Goal: Information Seeking & Learning: Learn about a topic

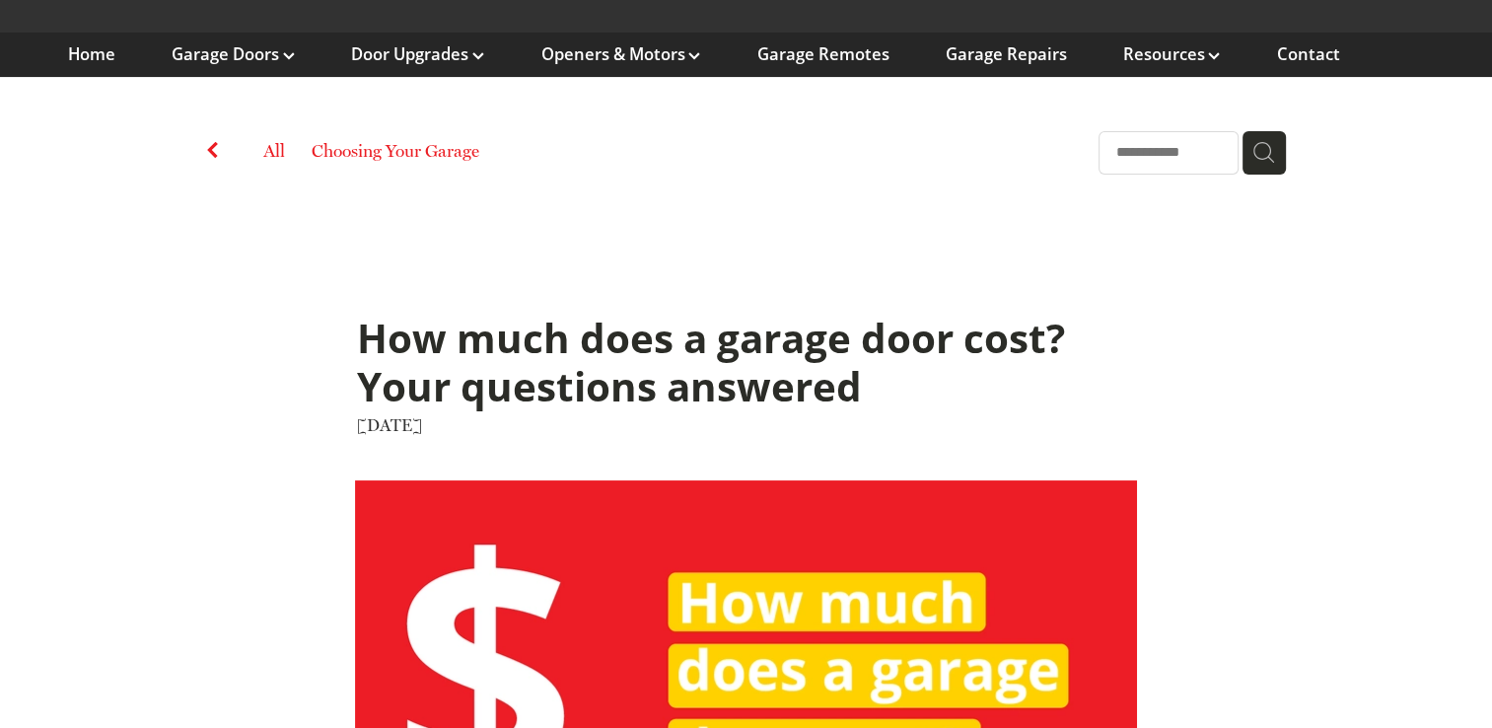
scroll to position [197, 0]
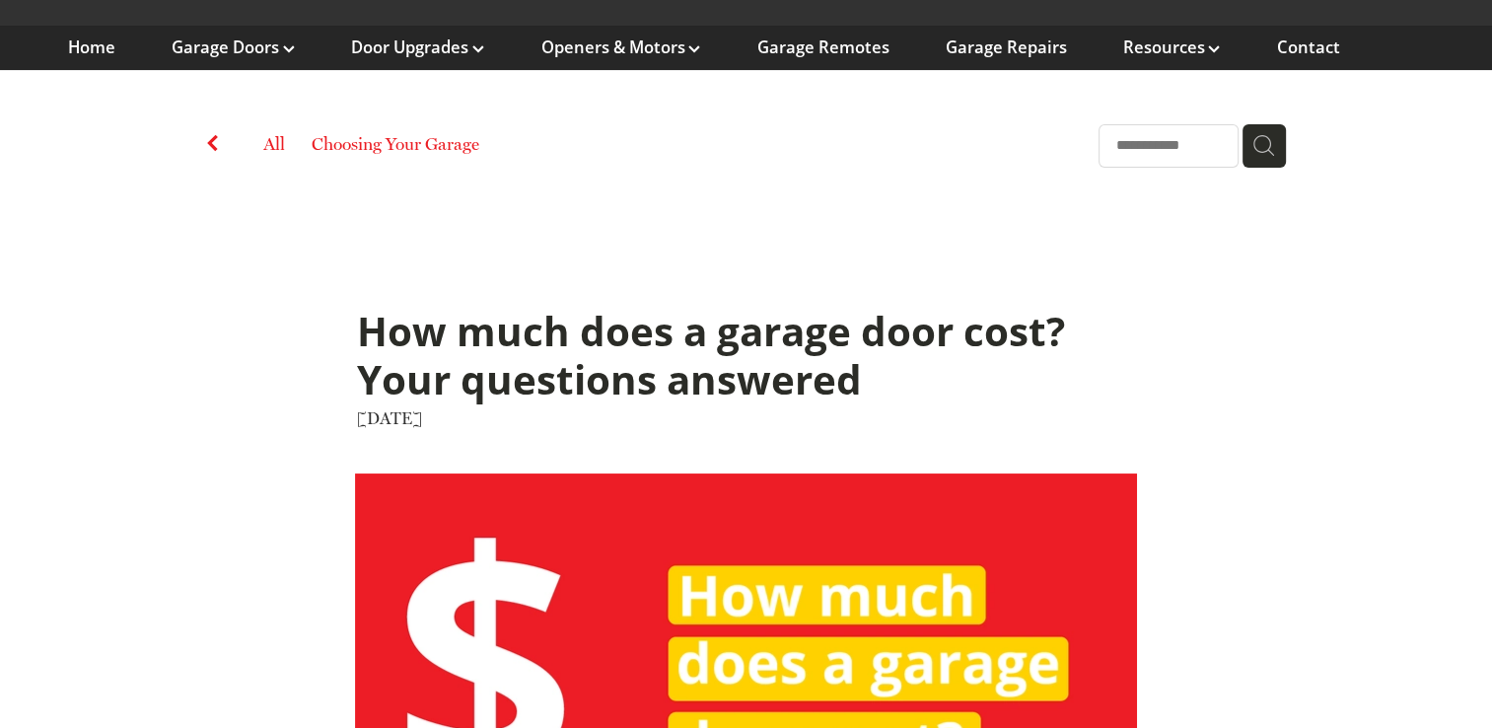
drag, startPoint x: 358, startPoint y: 328, endPoint x: 495, endPoint y: 435, distance: 173.6
click at [495, 435] on div "How much does a garage door cost? Your questions answered August 9, 2023" at bounding box center [746, 373] width 820 height 143
drag, startPoint x: 495, startPoint y: 435, endPoint x: 434, endPoint y: 335, distance: 116.9
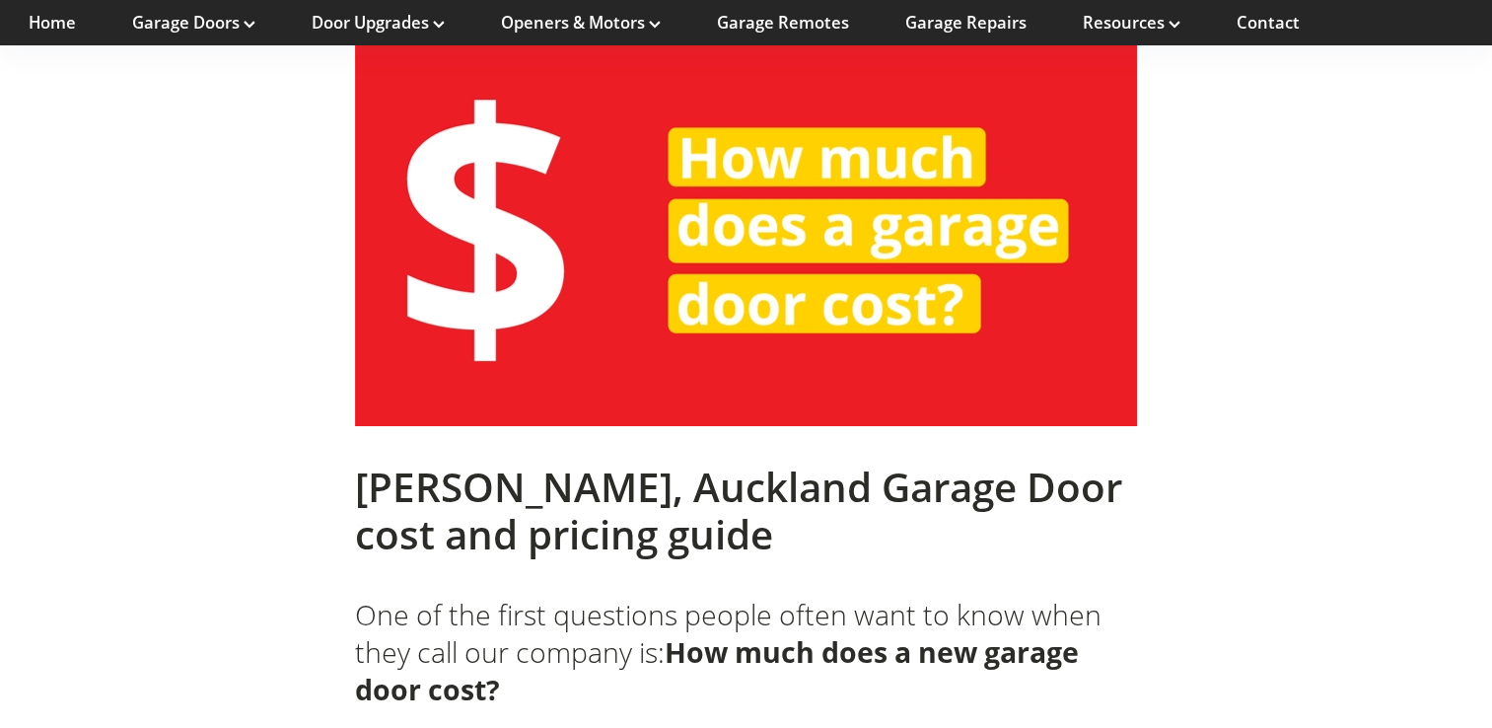
scroll to position [592, 0]
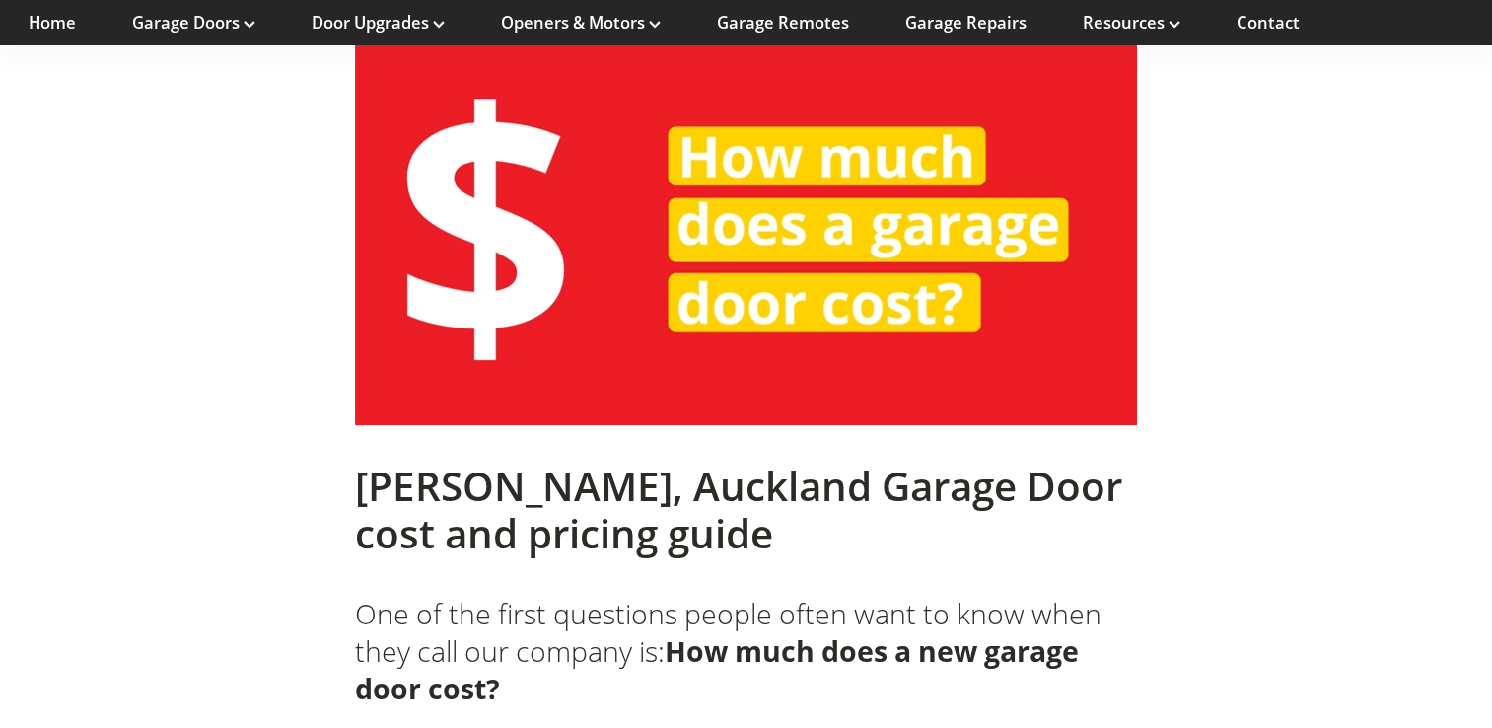
drag, startPoint x: 1323, startPoint y: 428, endPoint x: 1316, endPoint y: 380, distance: 48.8
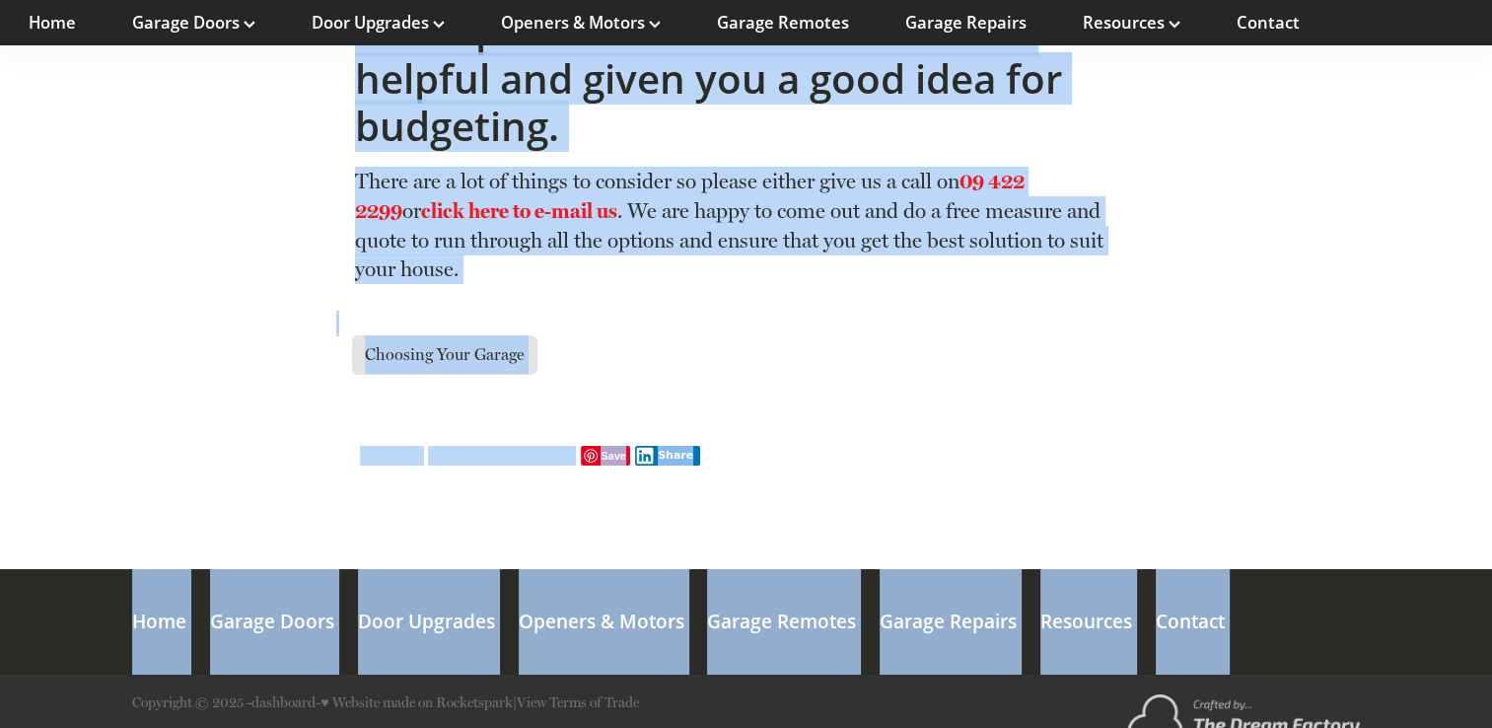
scroll to position [14434, 0]
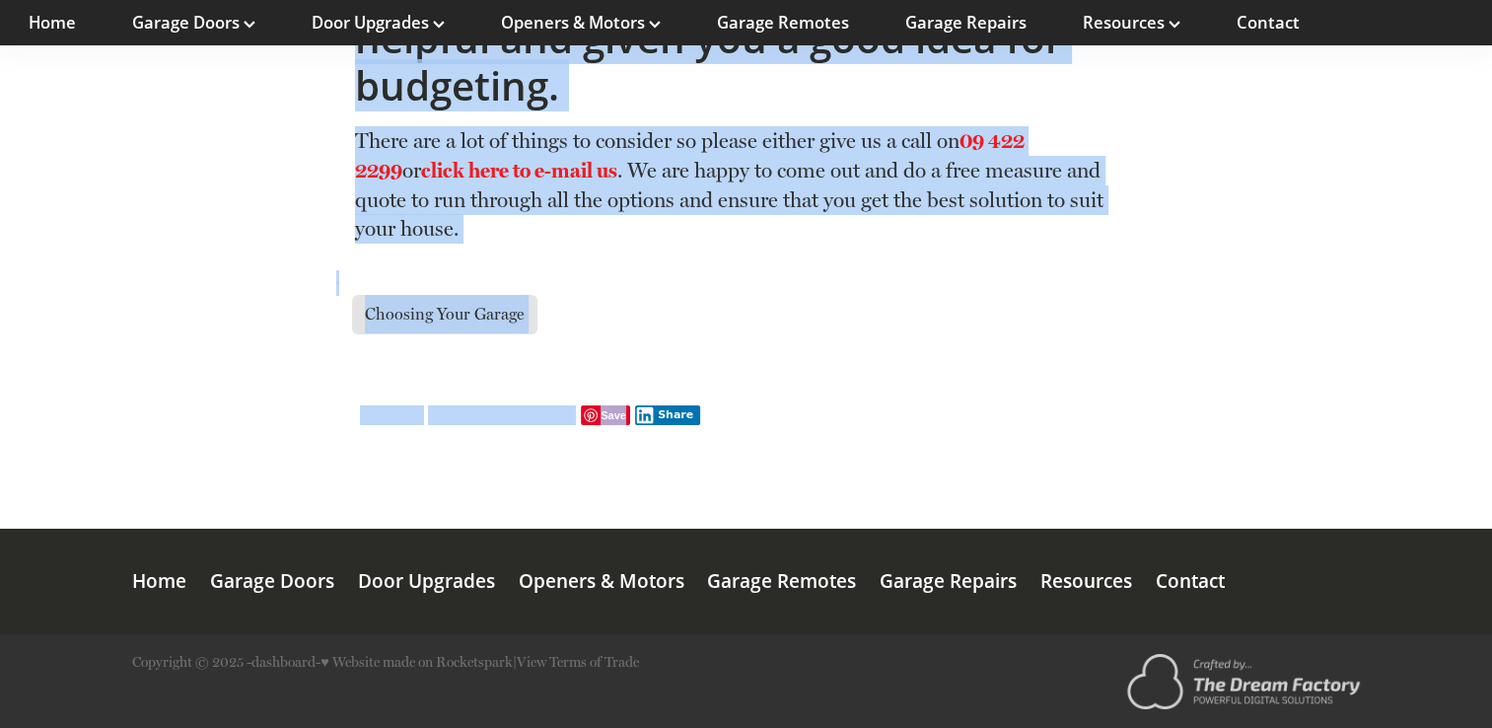
drag, startPoint x: 359, startPoint y: 194, endPoint x: 676, endPoint y: 321, distance: 340.9
copy div "Rodney, Auckland Garage Door cost and pricing guide One of the first questions …"
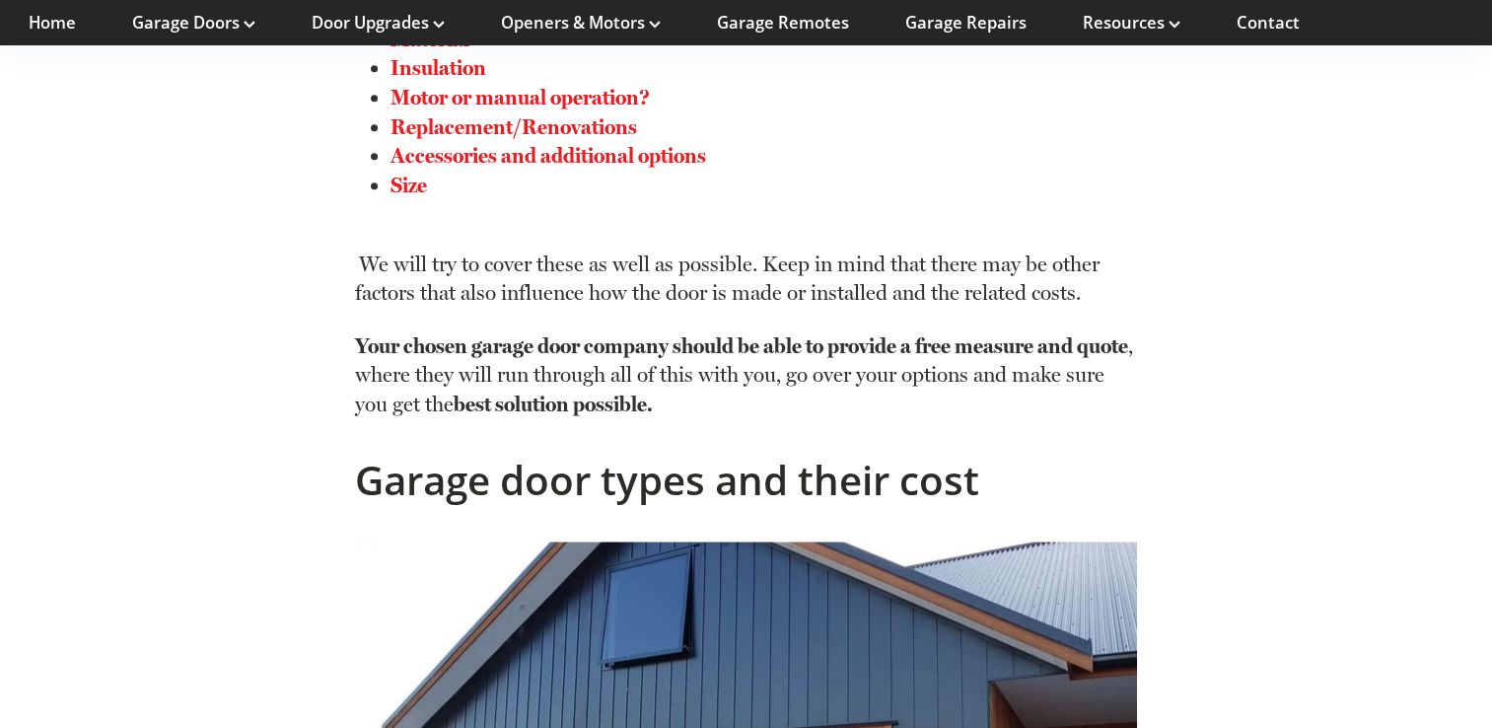
scroll to position [2072, 0]
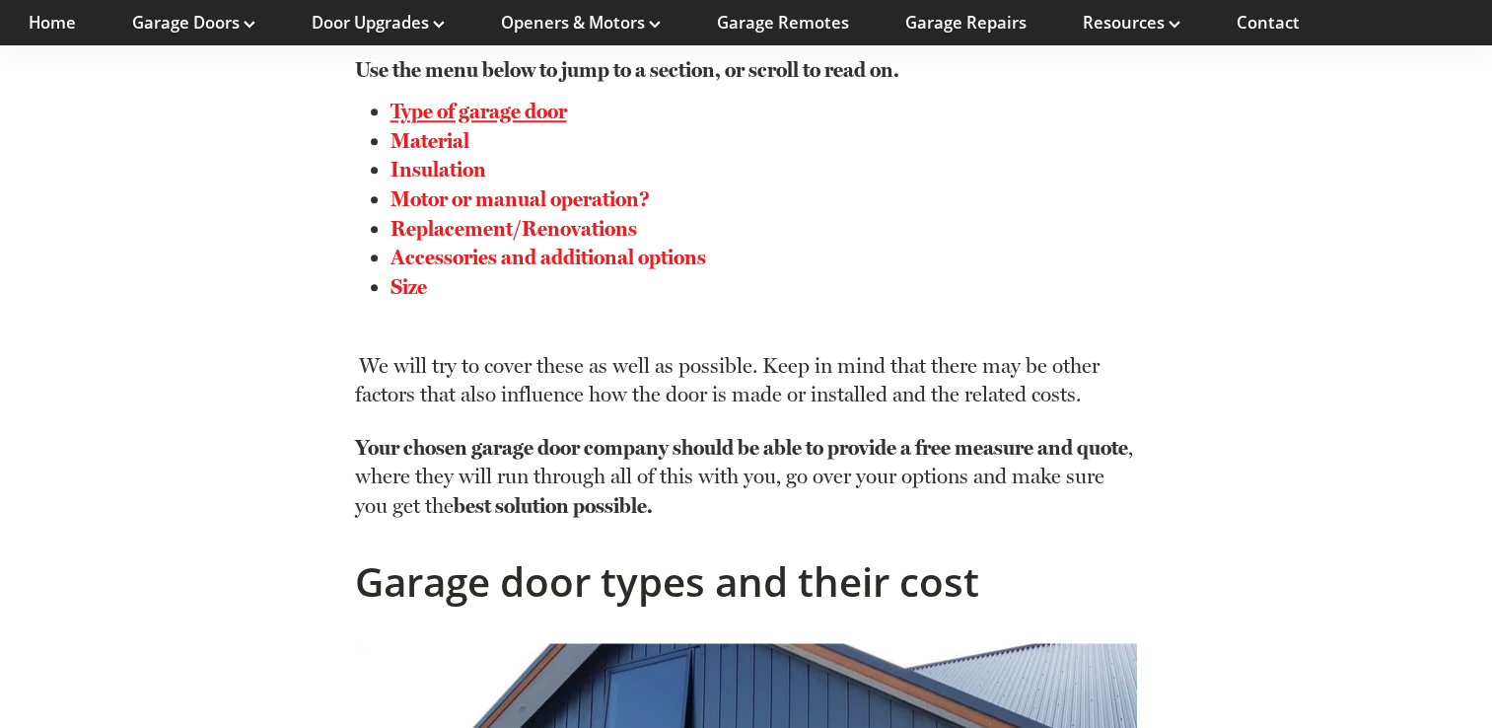
click at [525, 115] on link "Type of garage door" at bounding box center [479, 111] width 177 height 25
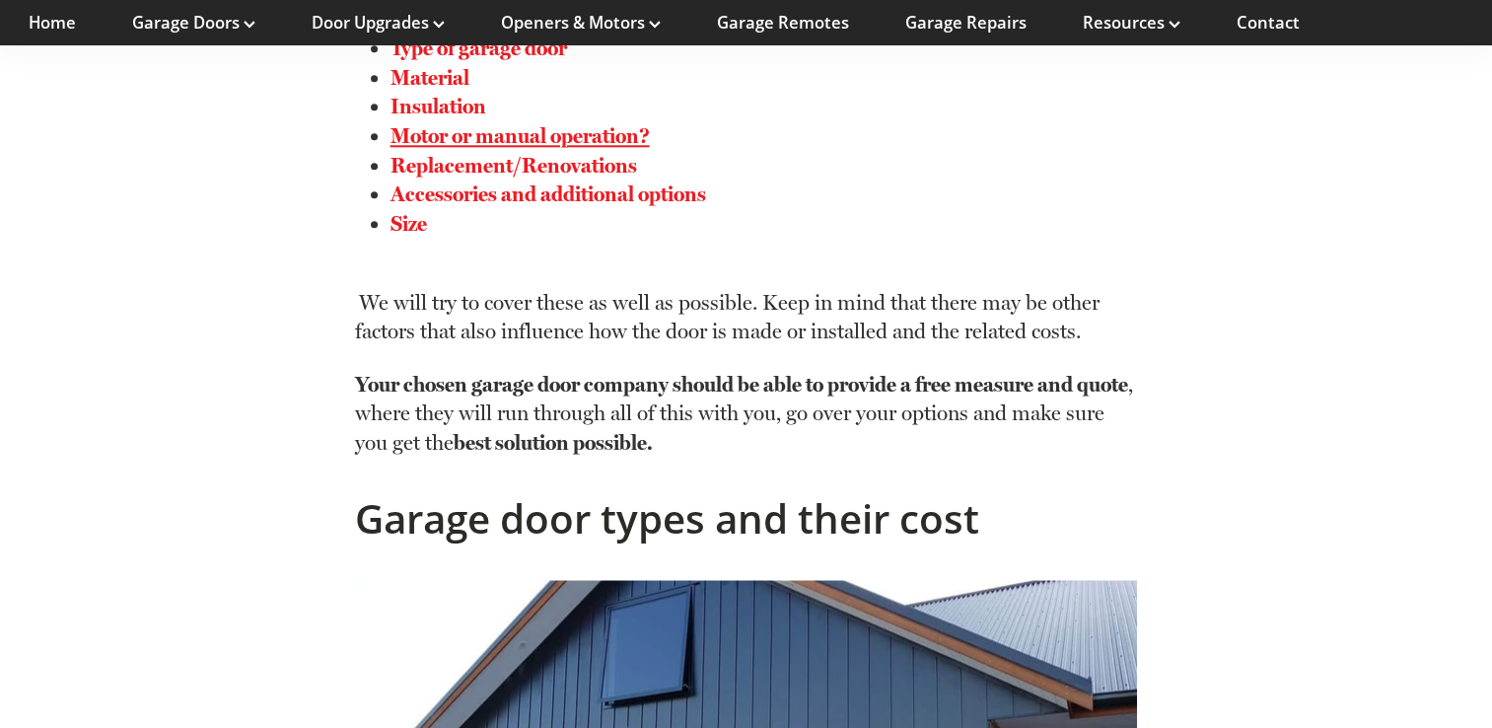
scroll to position [2136, 0]
click at [407, 222] on link "Size" at bounding box center [409, 222] width 36 height 25
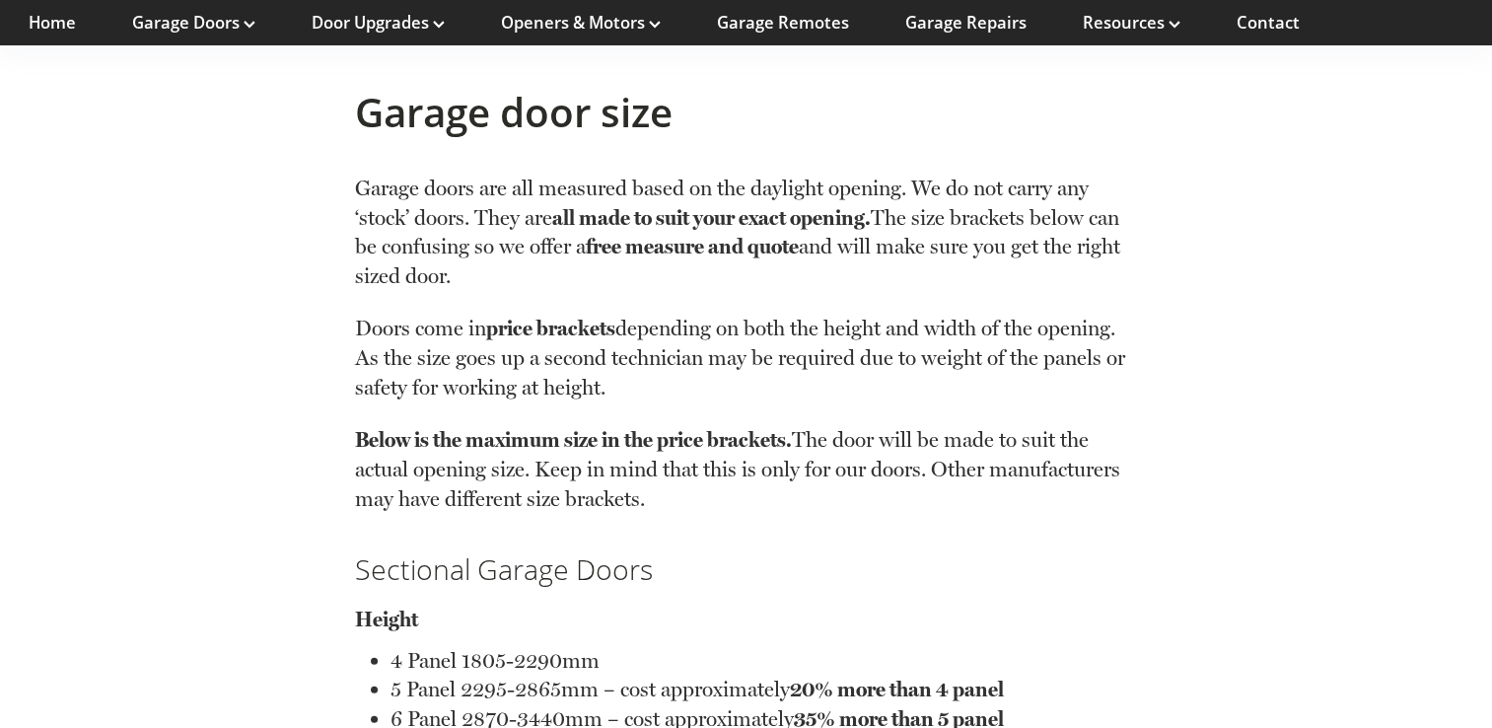
scroll to position [12668, 0]
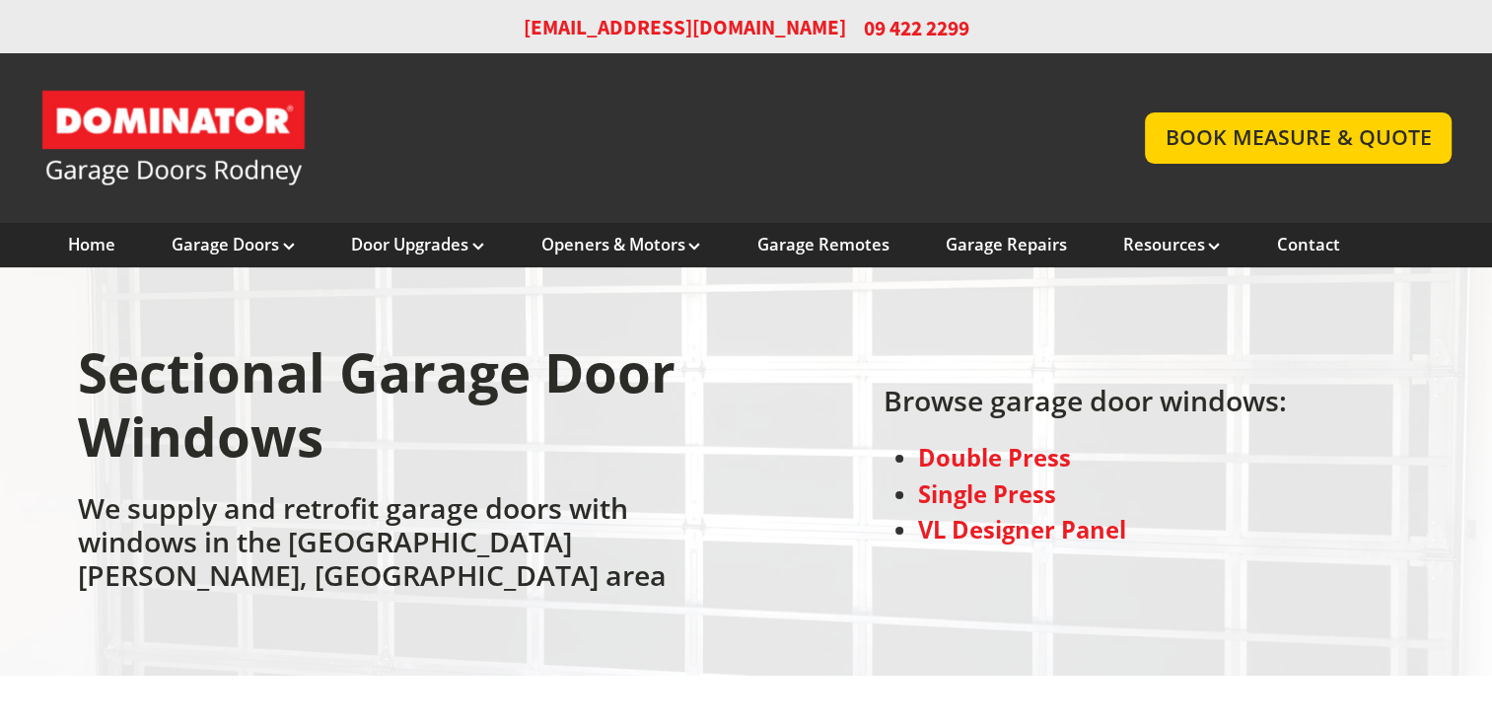
click at [1049, 516] on strong "VL Designer Panel" at bounding box center [1022, 530] width 208 height 32
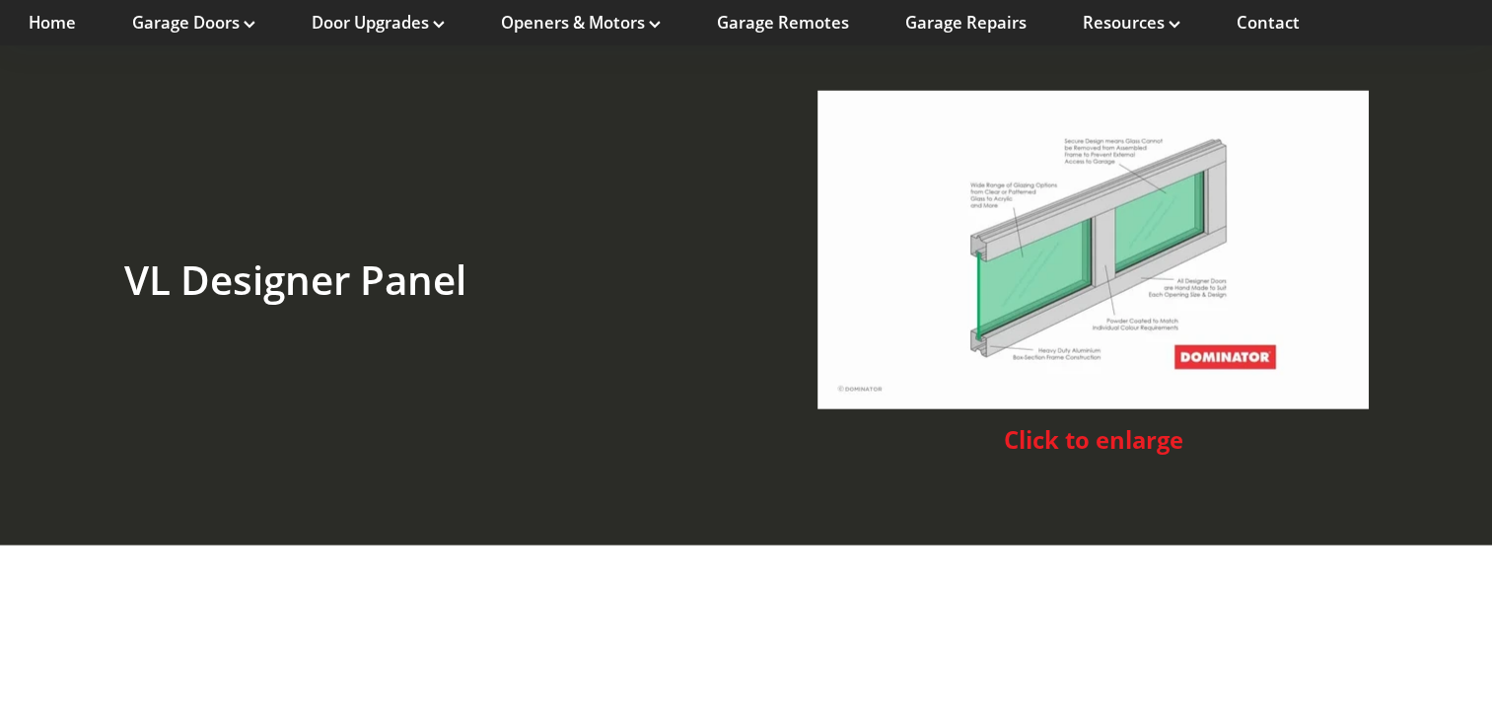
scroll to position [4372, 0]
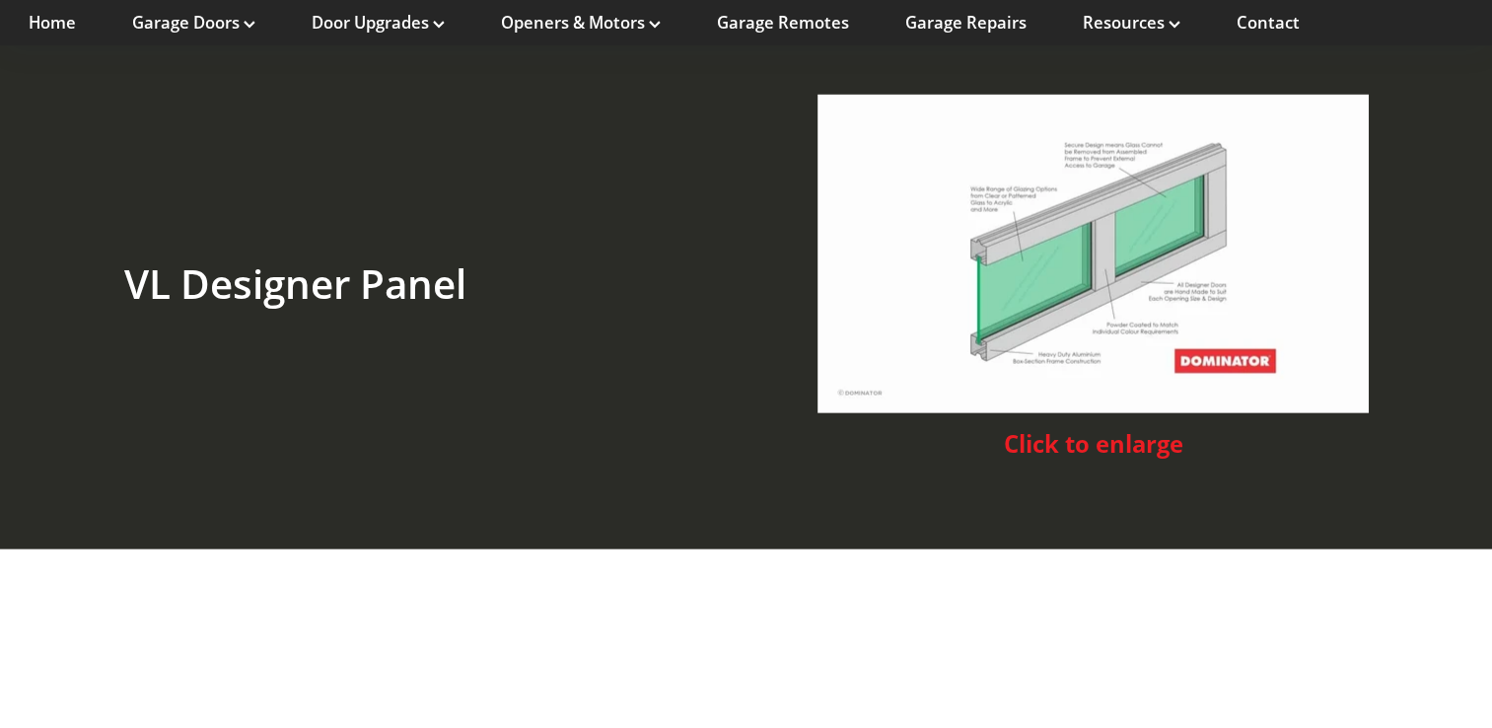
click at [1089, 318] on img at bounding box center [1093, 254] width 551 height 319
click at [1110, 428] on span "Click to enlarge" at bounding box center [1093, 444] width 180 height 32
click at [1030, 428] on span "Click to enlarge" at bounding box center [1093, 444] width 180 height 32
drag, startPoint x: 1030, startPoint y: 409, endPoint x: 883, endPoint y: 331, distance: 166.4
click at [883, 331] on img at bounding box center [1093, 254] width 551 height 319
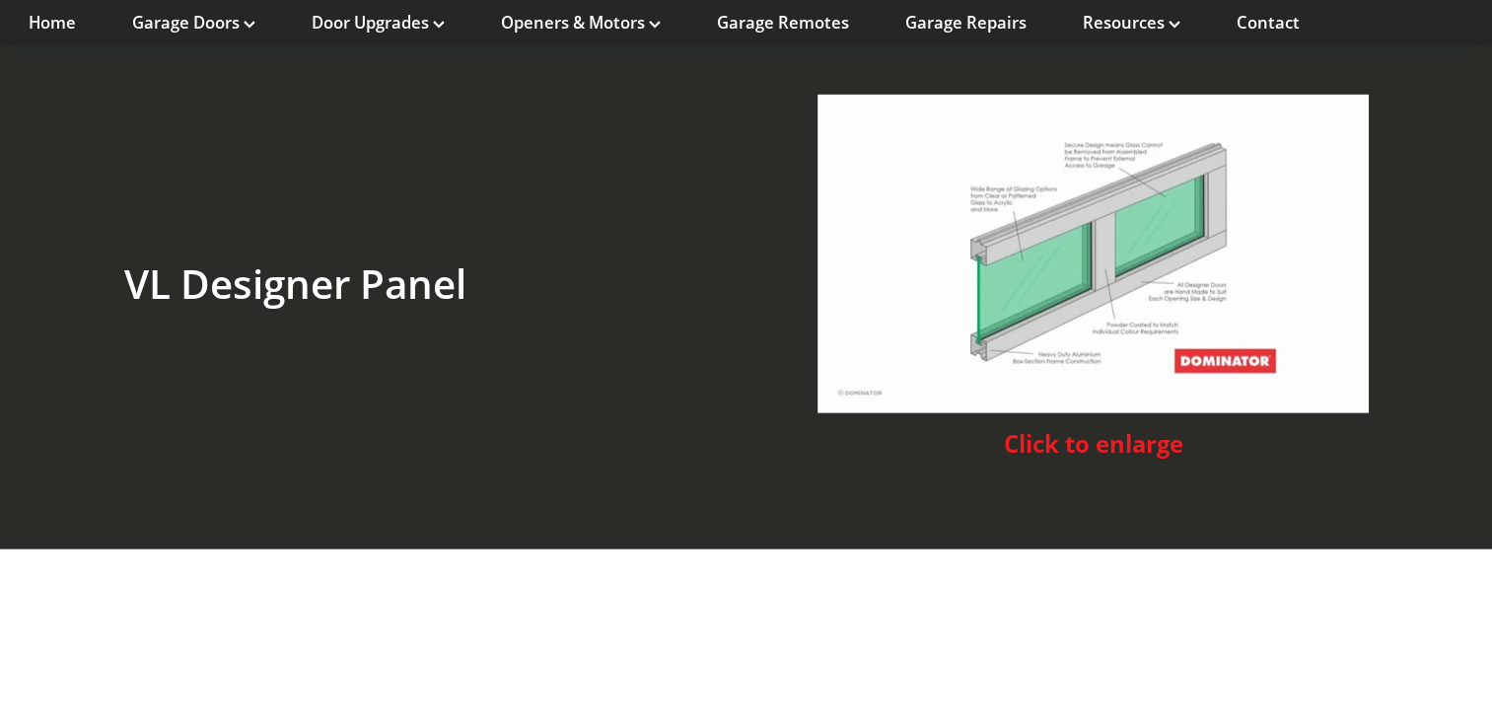
click at [1077, 262] on img at bounding box center [1093, 254] width 551 height 319
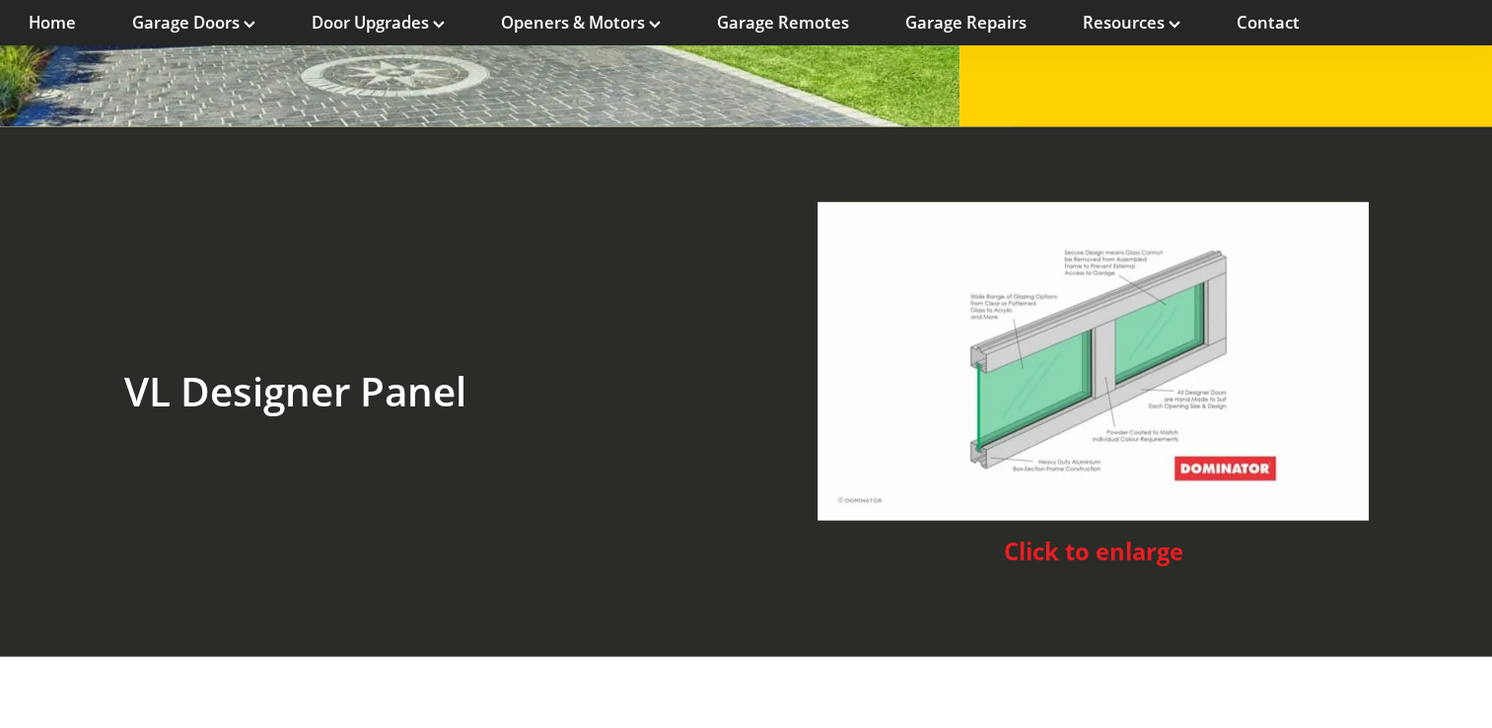
scroll to position [4273, 0]
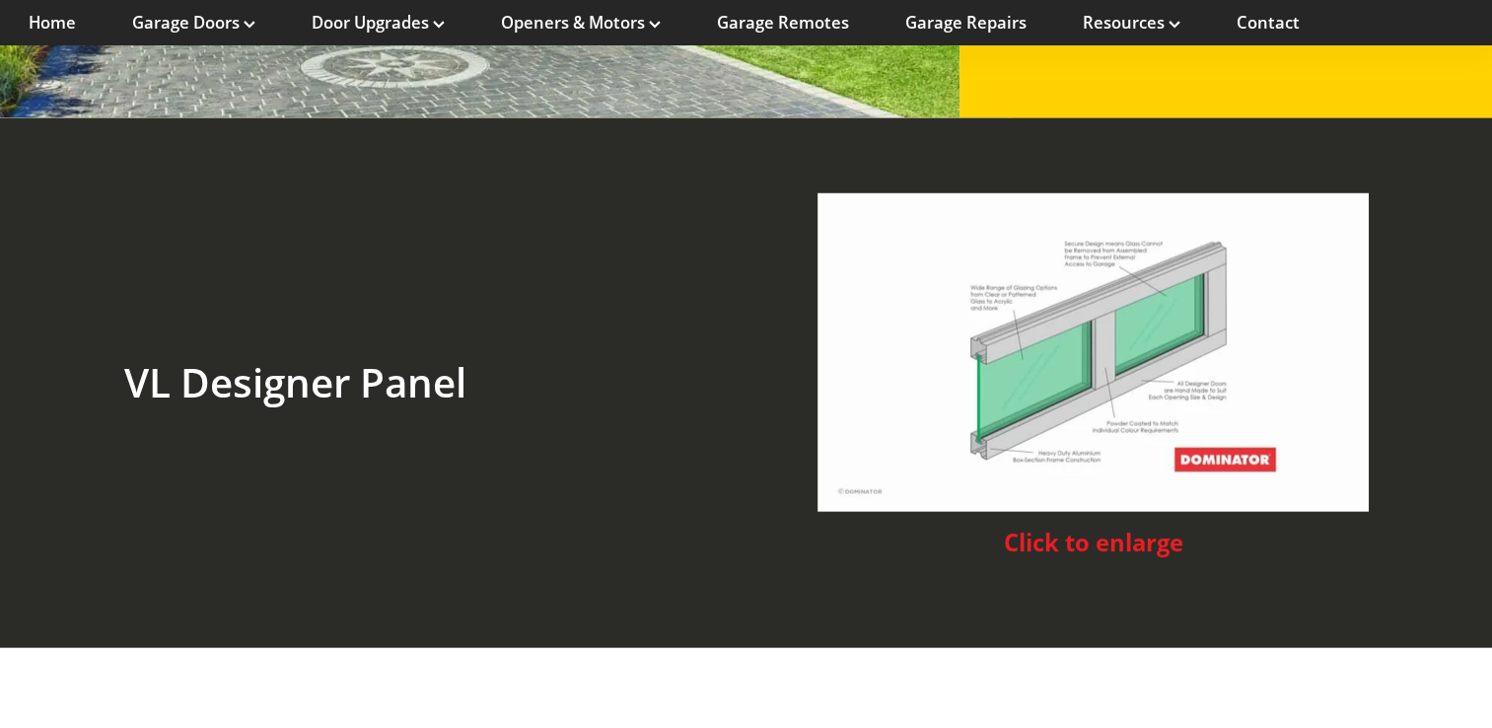
click at [1083, 361] on img at bounding box center [1093, 352] width 551 height 319
click at [1044, 349] on img at bounding box center [1093, 352] width 551 height 319
drag, startPoint x: 1024, startPoint y: 367, endPoint x: 967, endPoint y: 377, distance: 58.1
click at [967, 377] on img at bounding box center [1093, 352] width 551 height 319
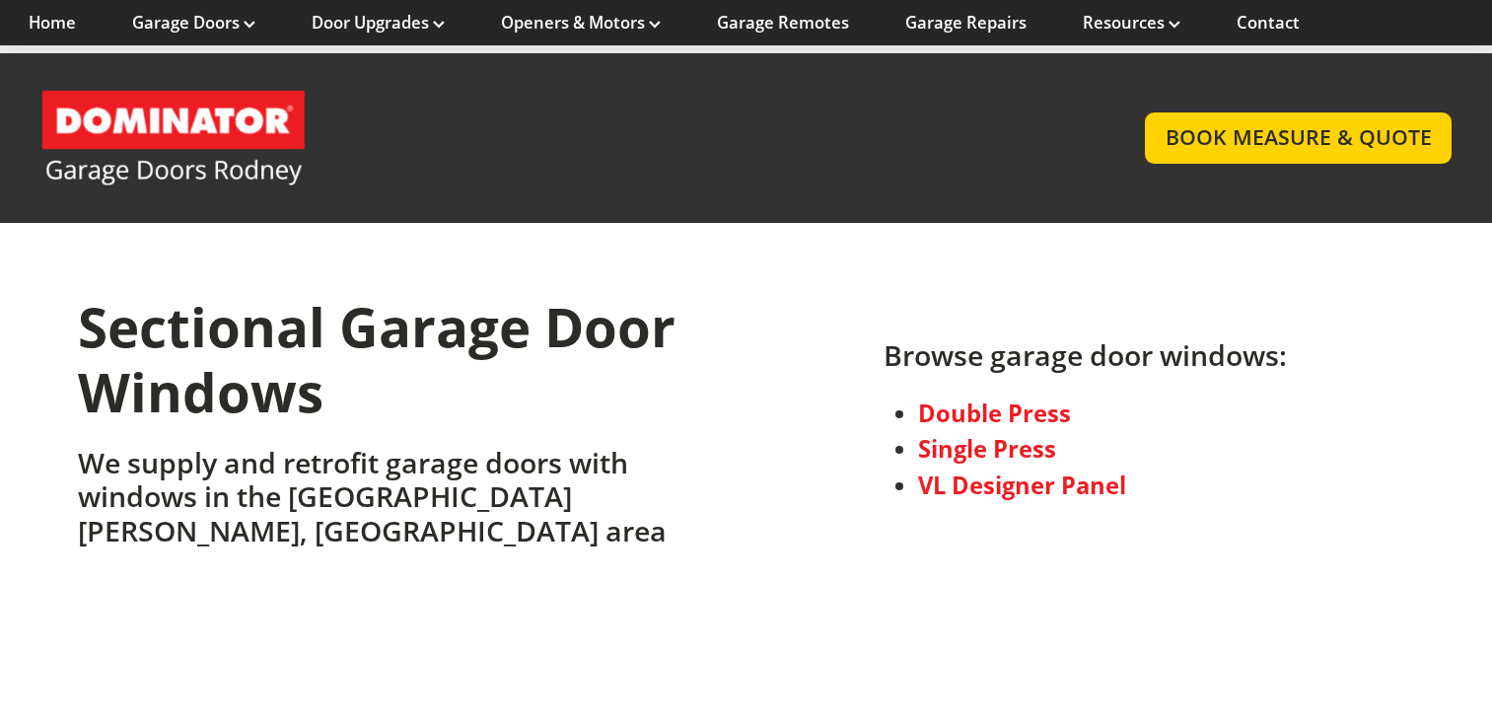
scroll to position [4273, 0]
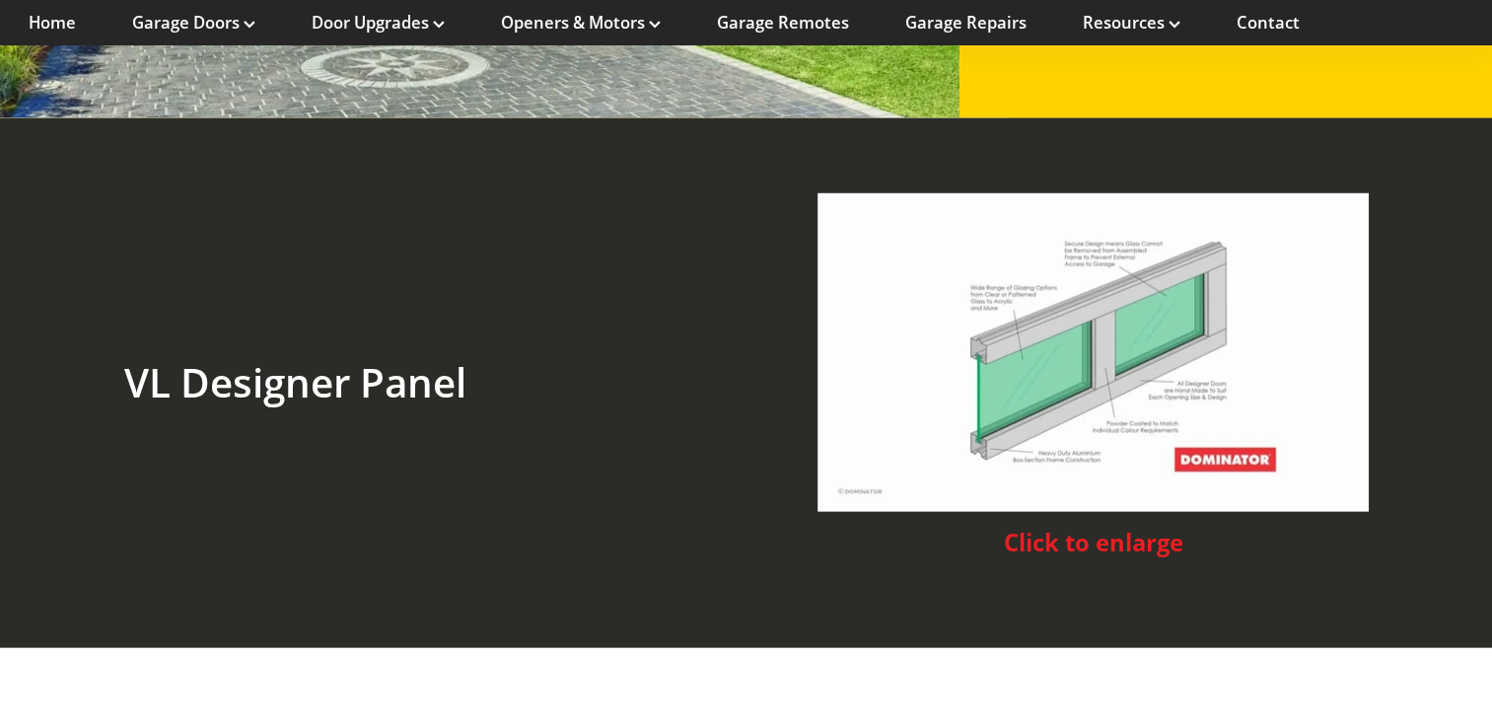
click at [968, 412] on img at bounding box center [1093, 352] width 551 height 319
click at [1024, 365] on img at bounding box center [1093, 352] width 551 height 319
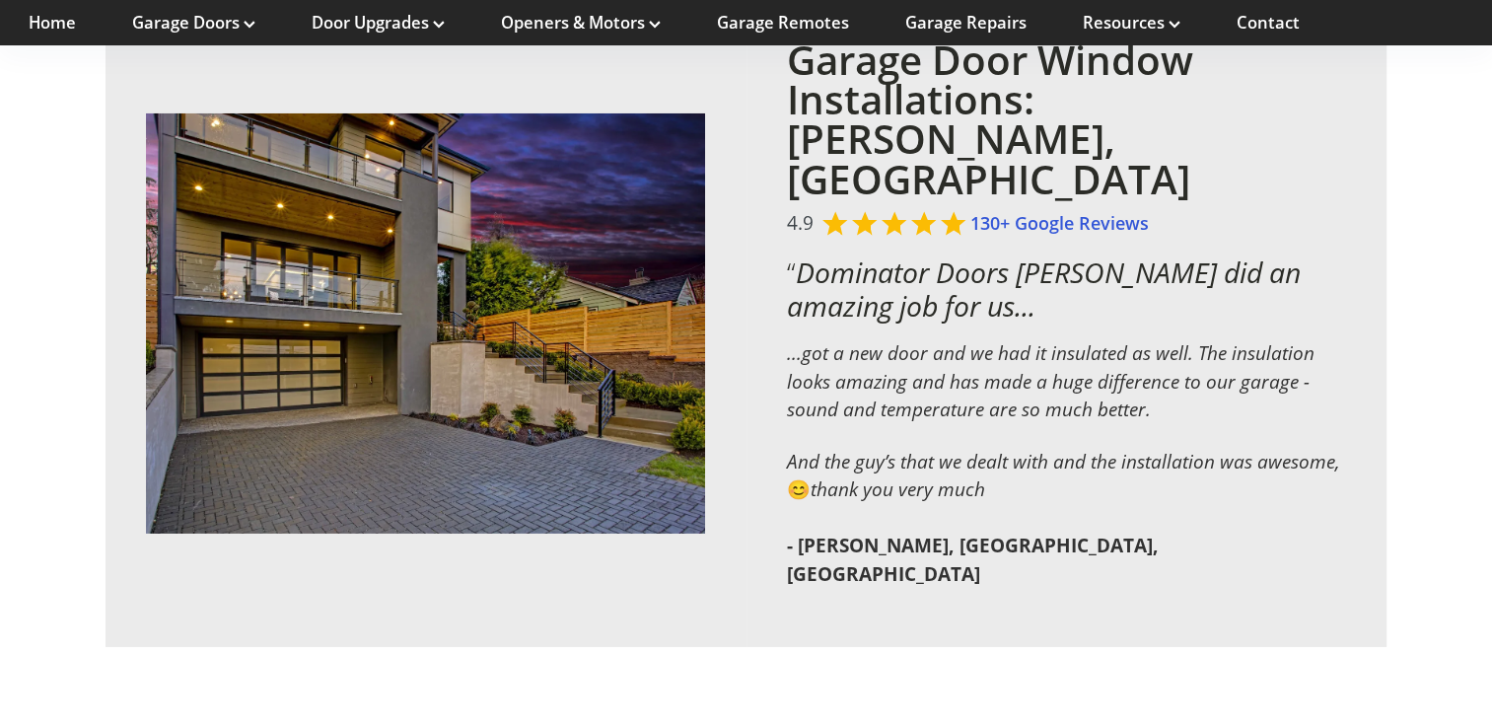
scroll to position [6345, 0]
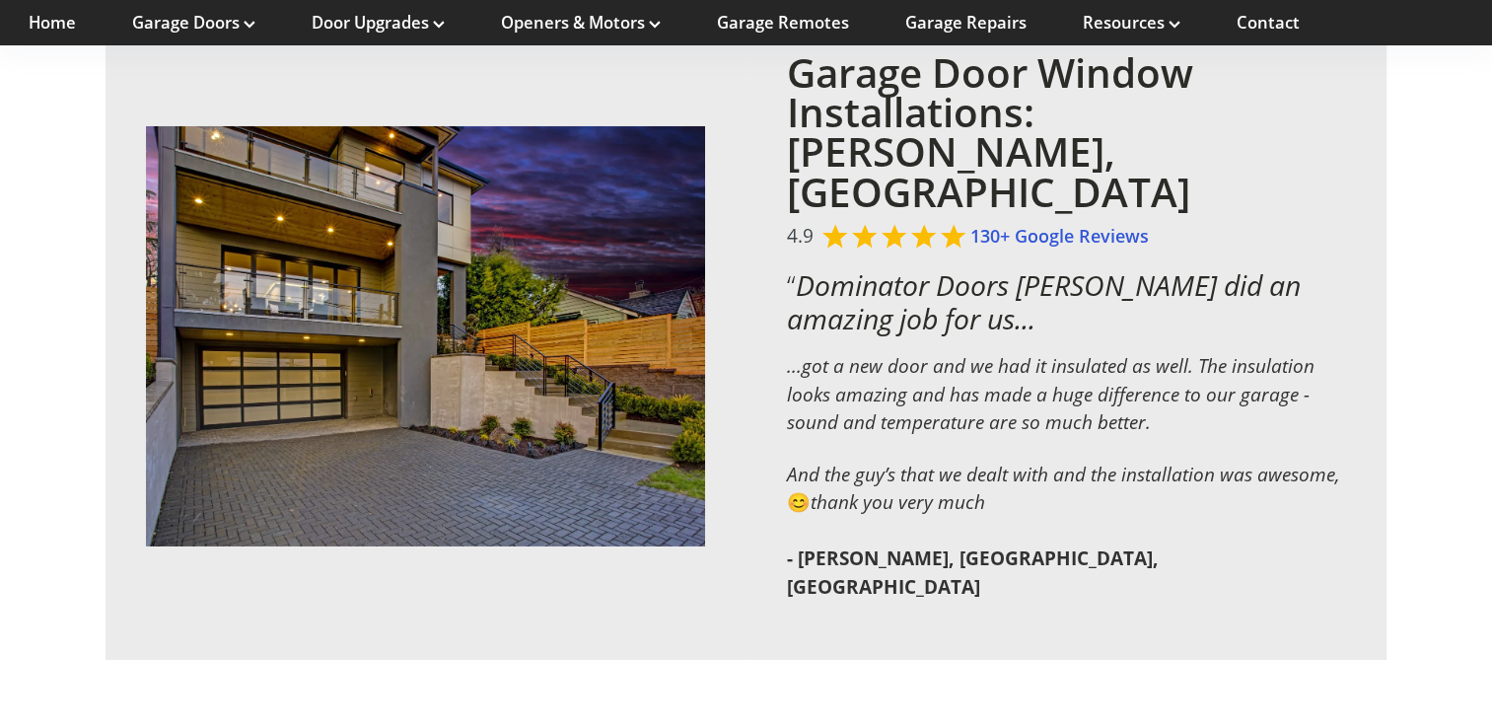
click at [308, 328] on link at bounding box center [425, 336] width 559 height 420
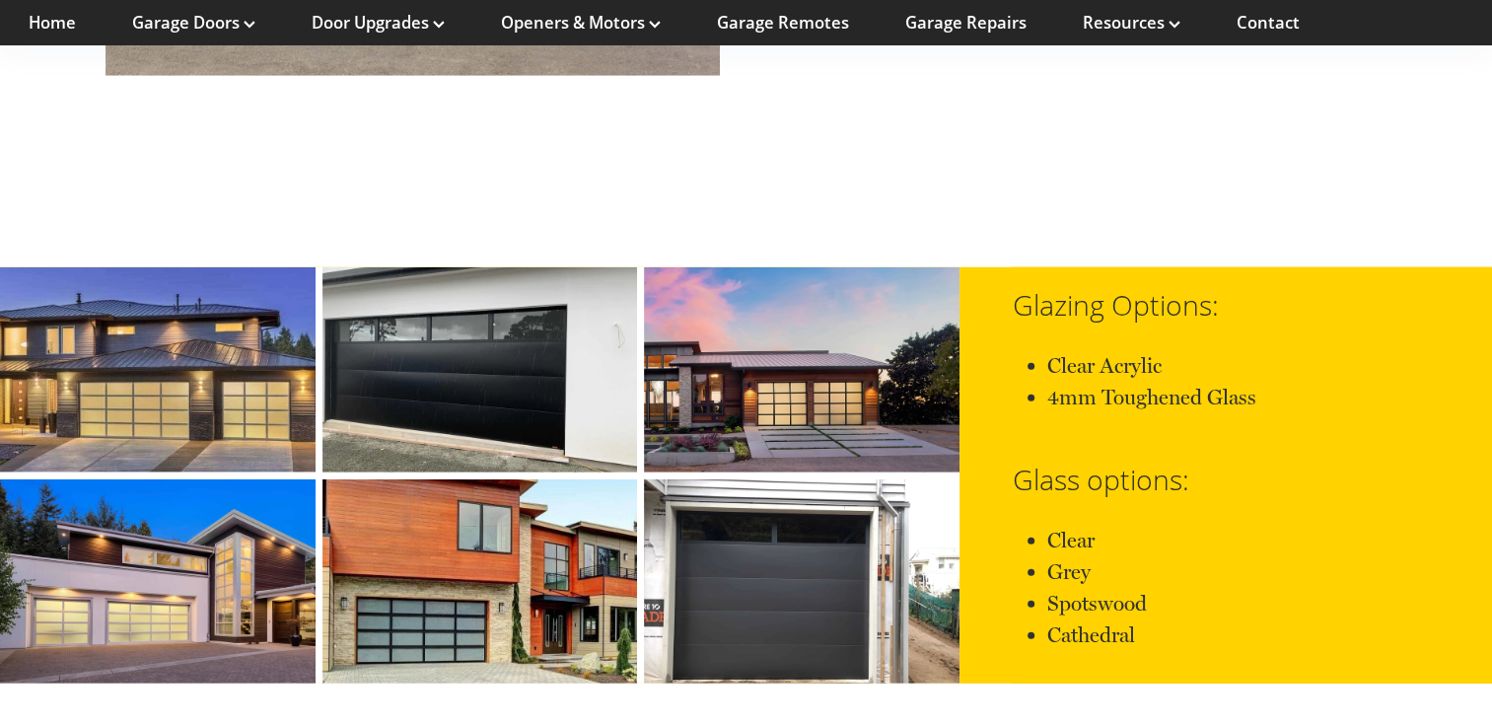
scroll to position [5556, 0]
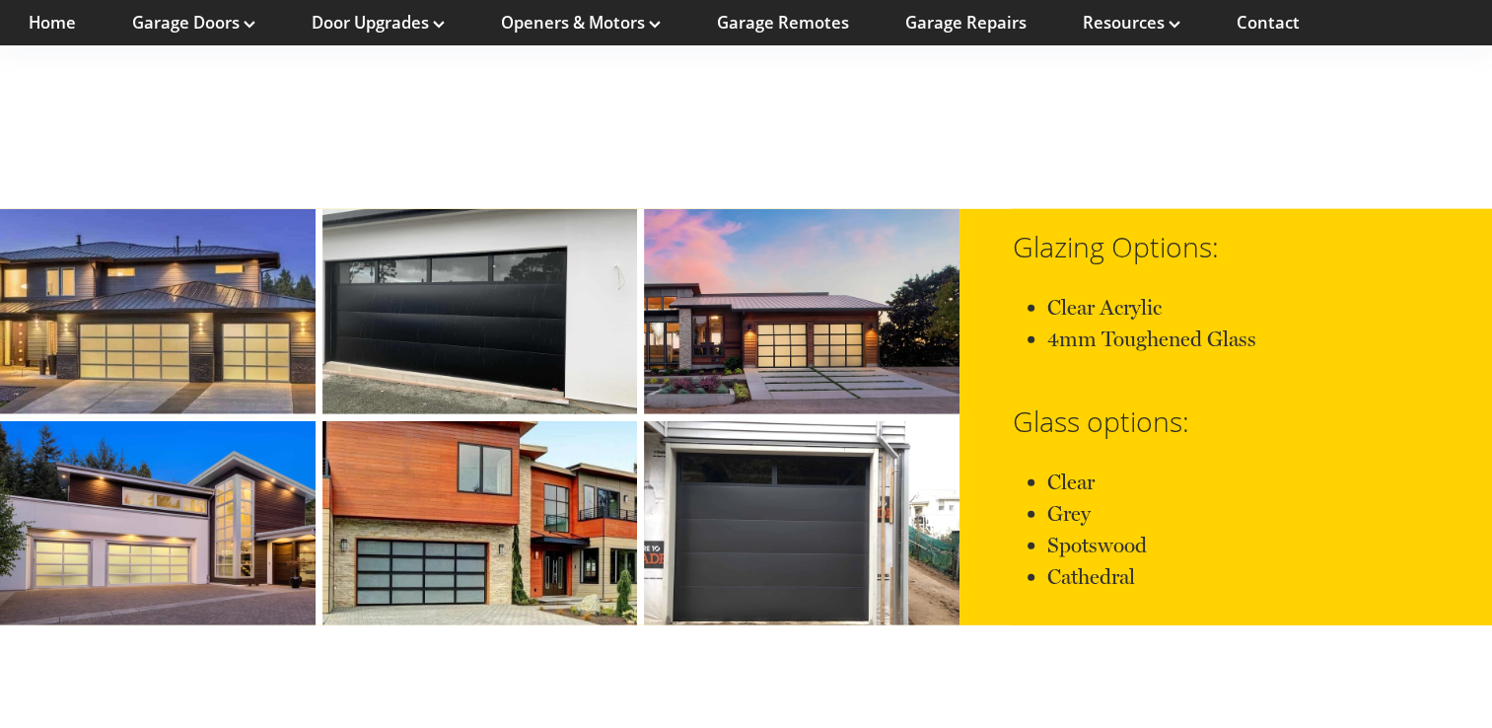
click at [473, 297] on link at bounding box center [481, 311] width 316 height 205
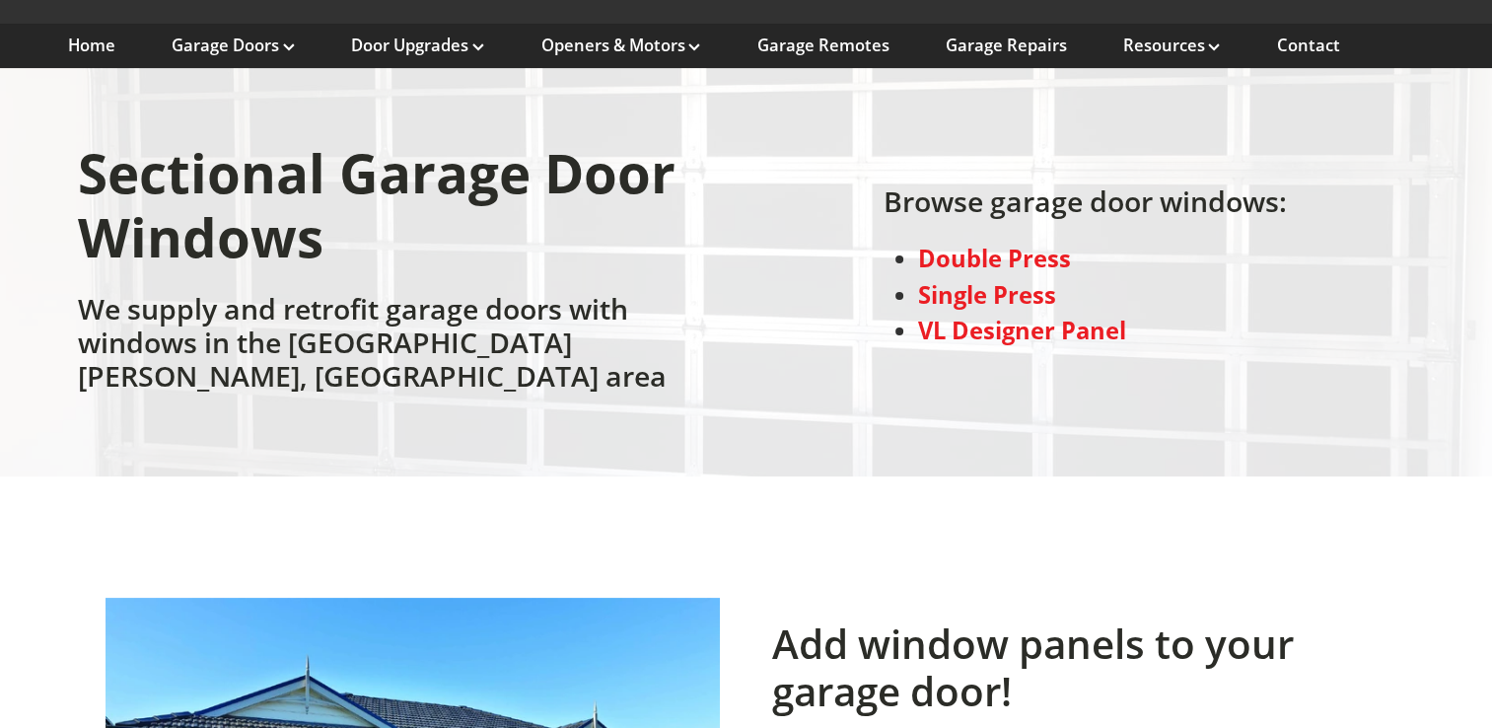
scroll to position [197, 0]
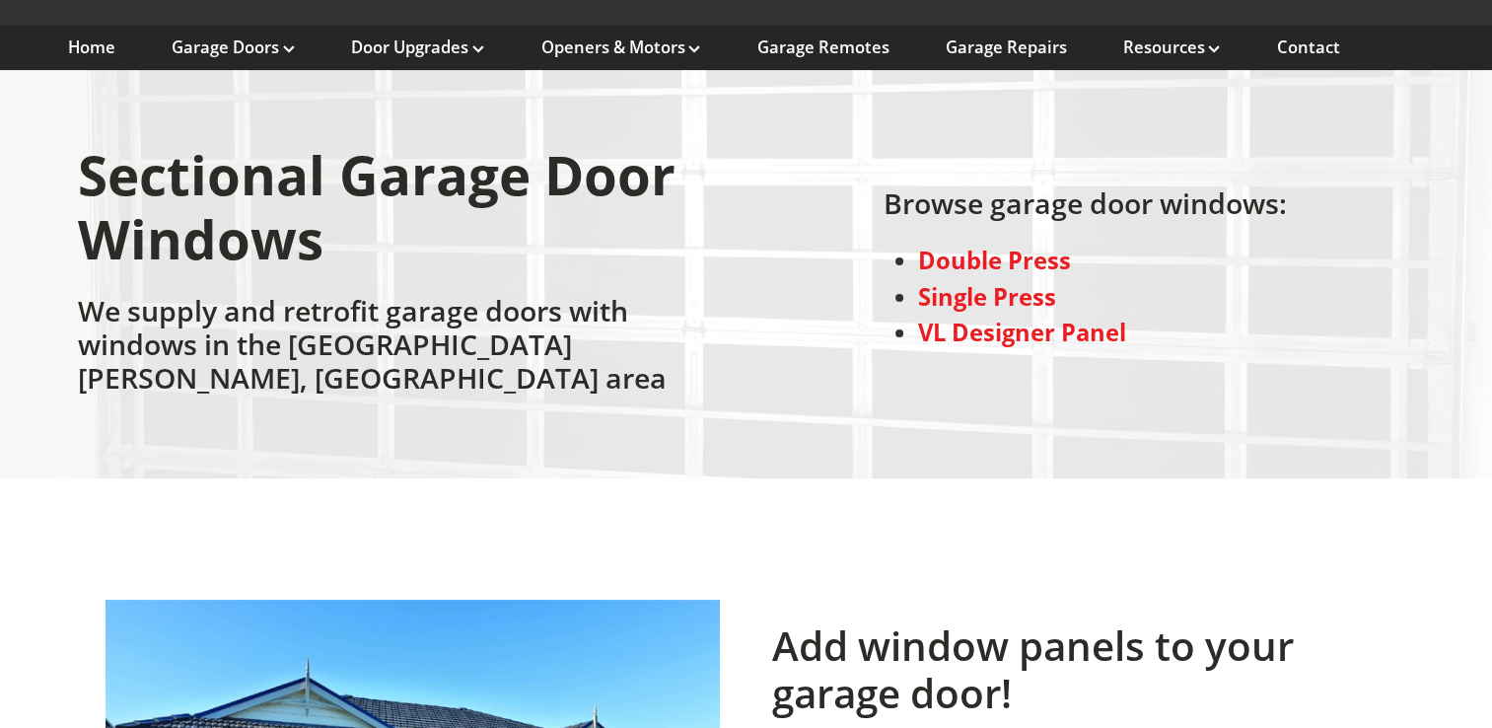
click at [943, 282] on strong "Single Press" at bounding box center [987, 297] width 138 height 32
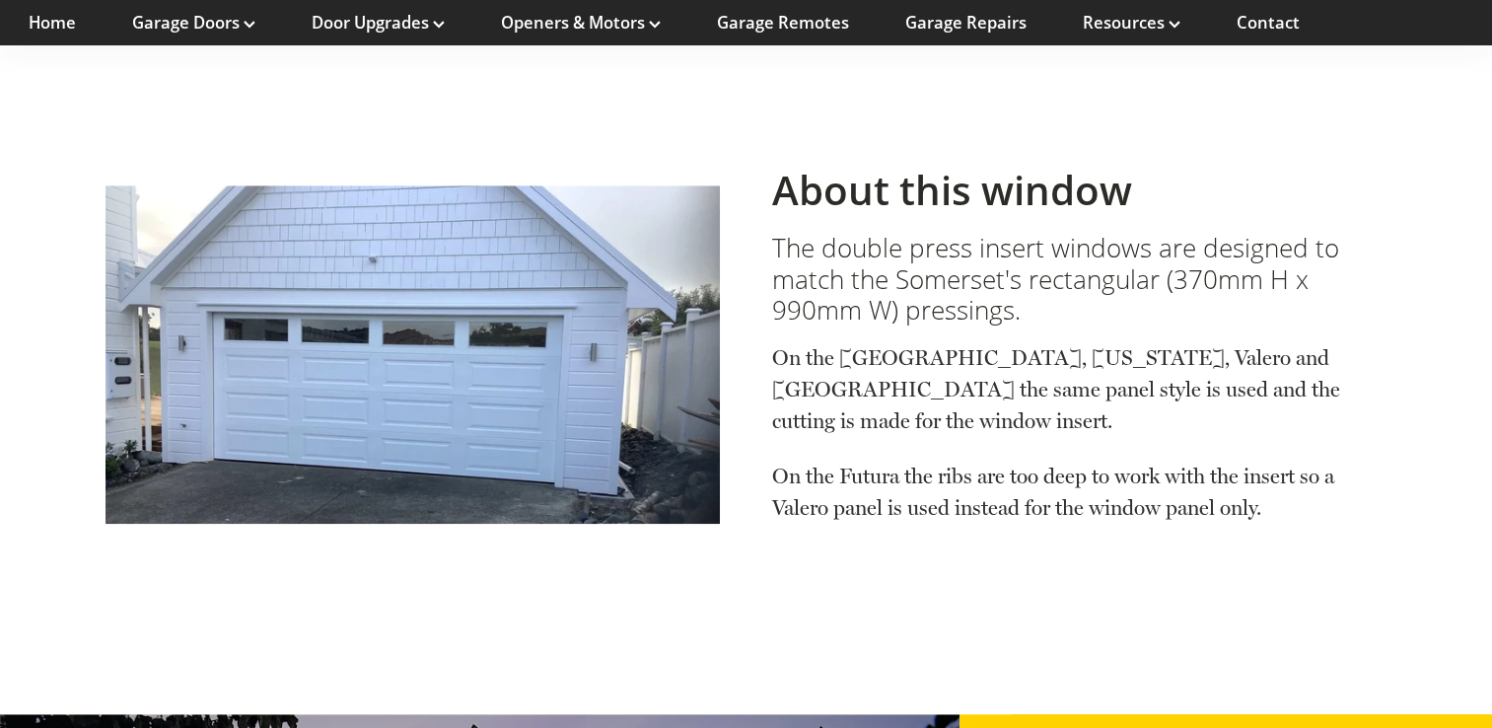
scroll to position [1590, 0]
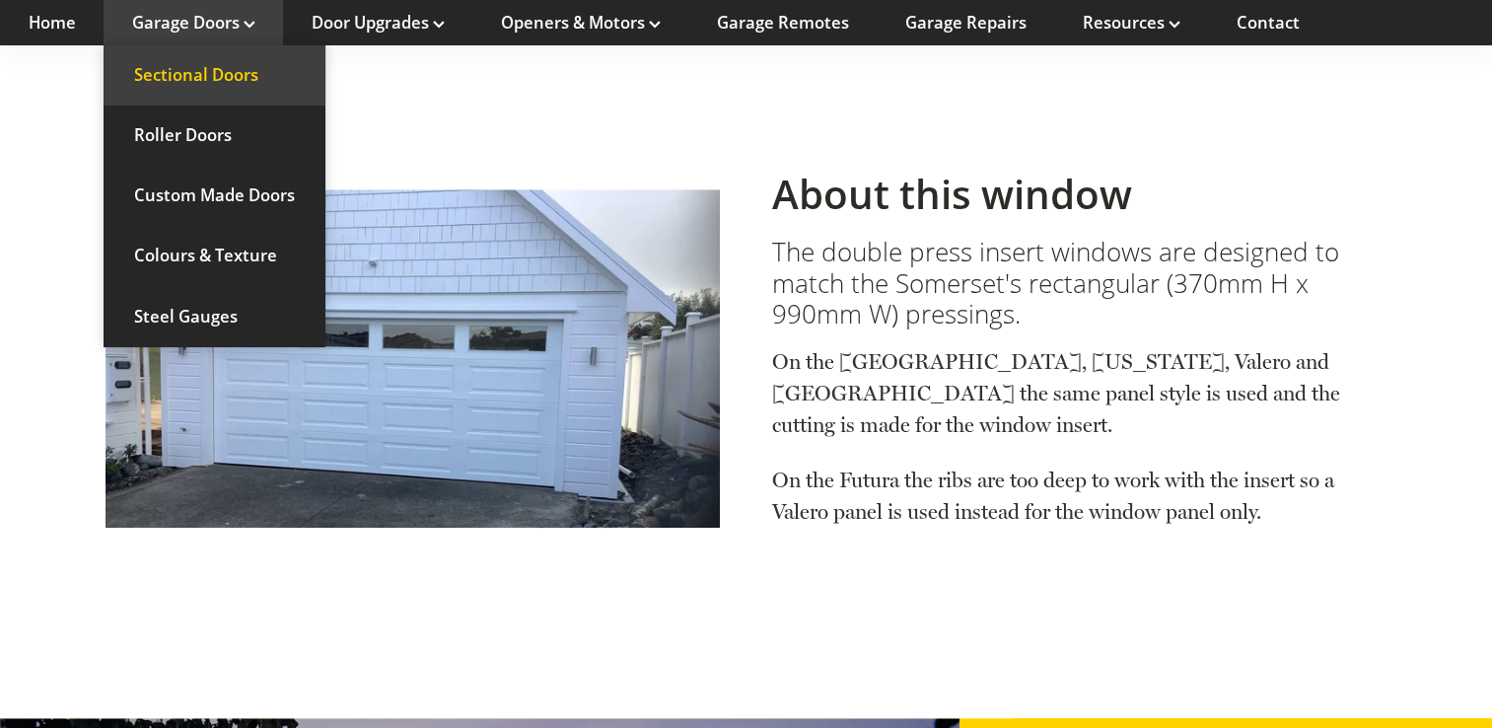
click at [186, 74] on link "Sectional Doors" at bounding box center [215, 75] width 222 height 60
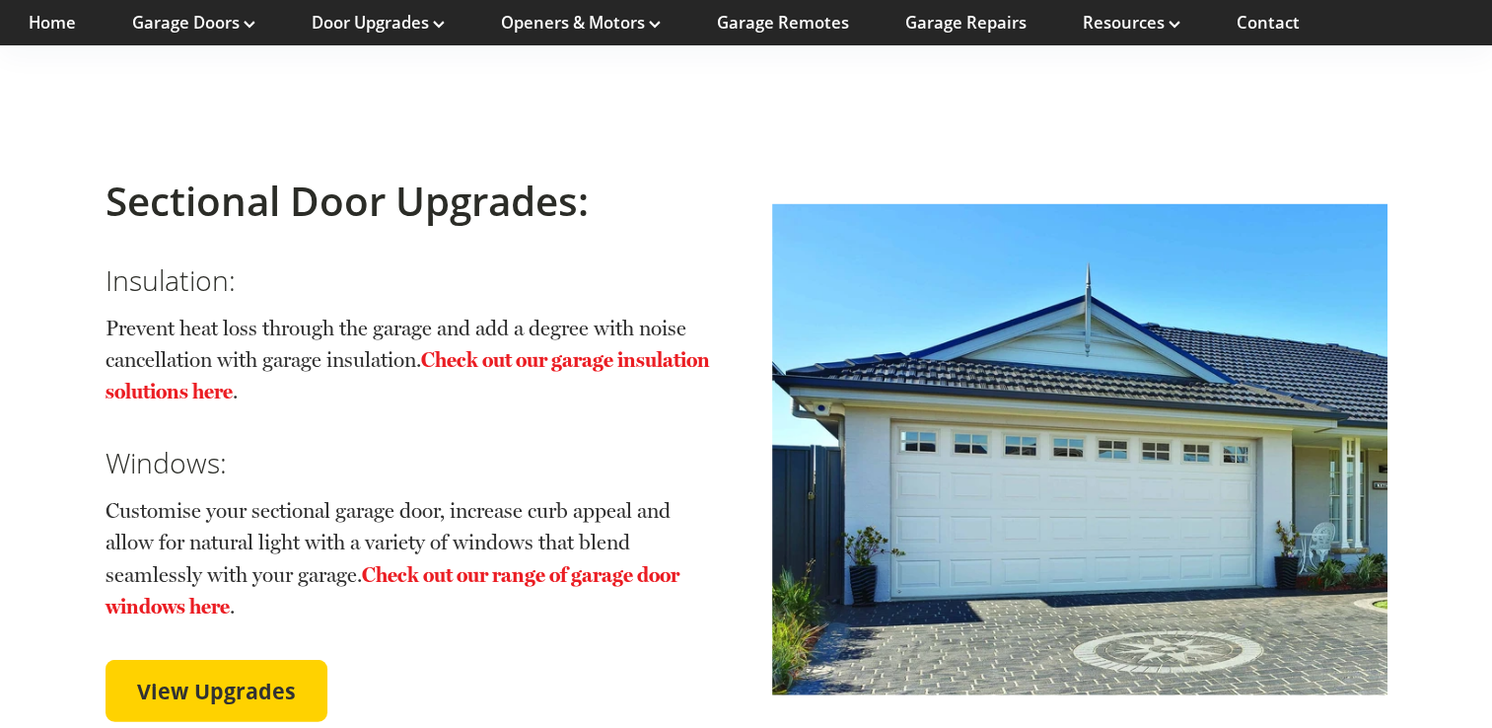
scroll to position [4340, 0]
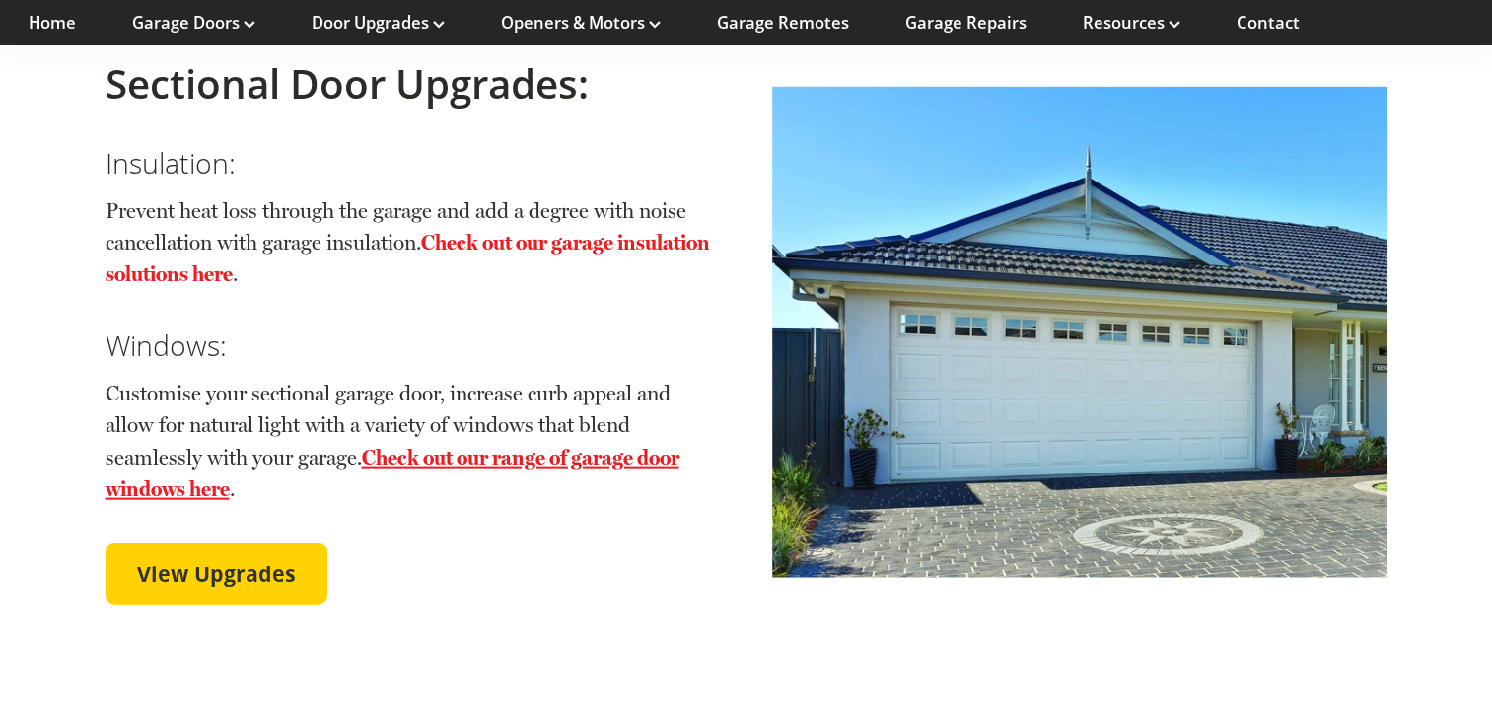
click at [560, 445] on link "Check out our range of garage door windows here" at bounding box center [393, 473] width 574 height 56
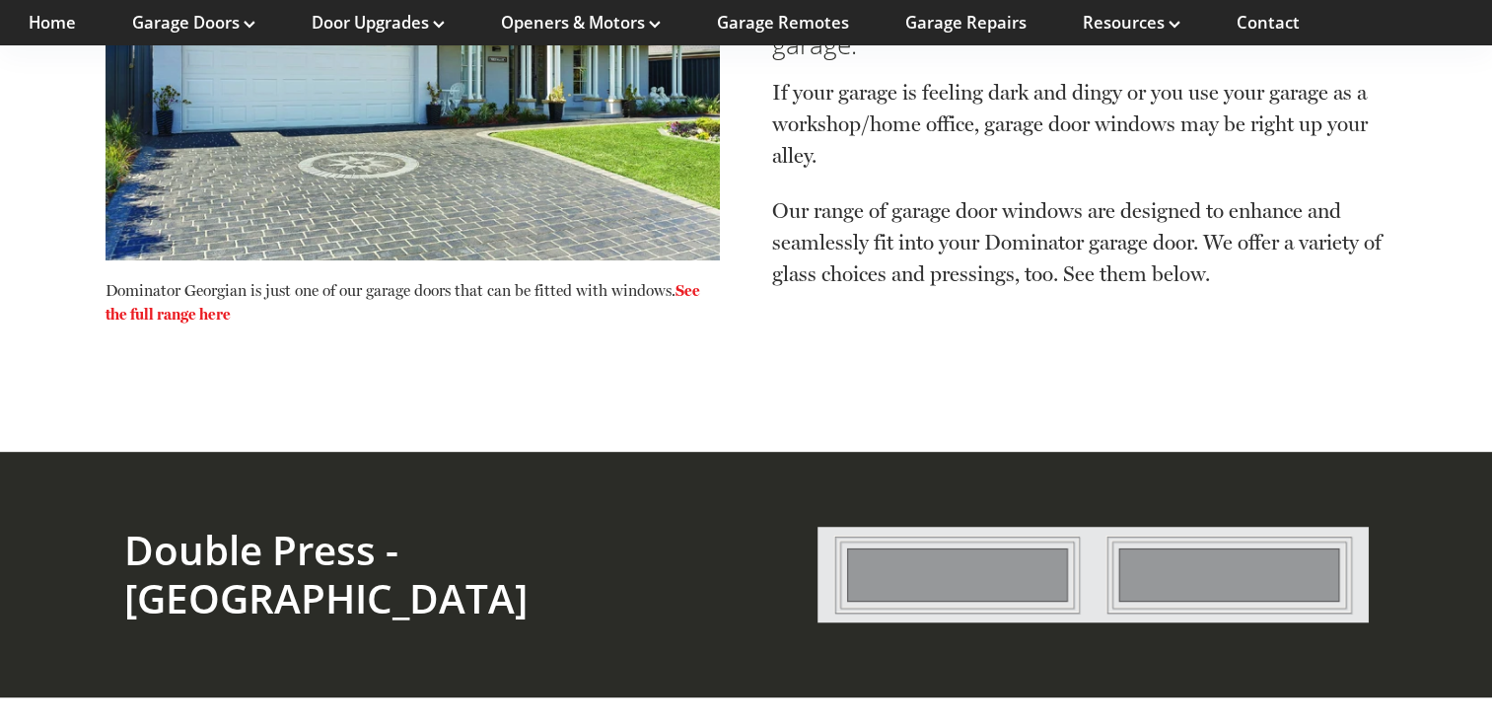
scroll to position [986, 0]
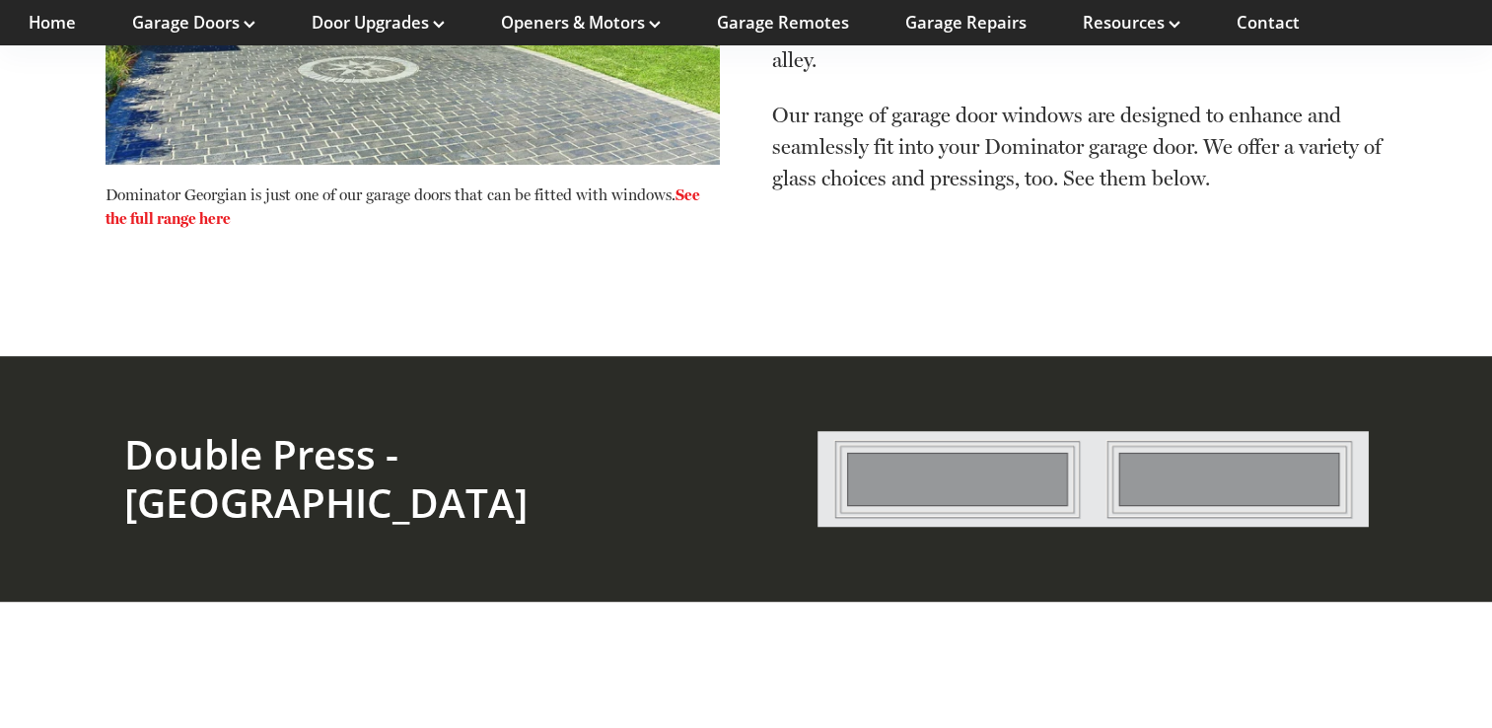
click at [952, 442] on img at bounding box center [1093, 479] width 551 height 107
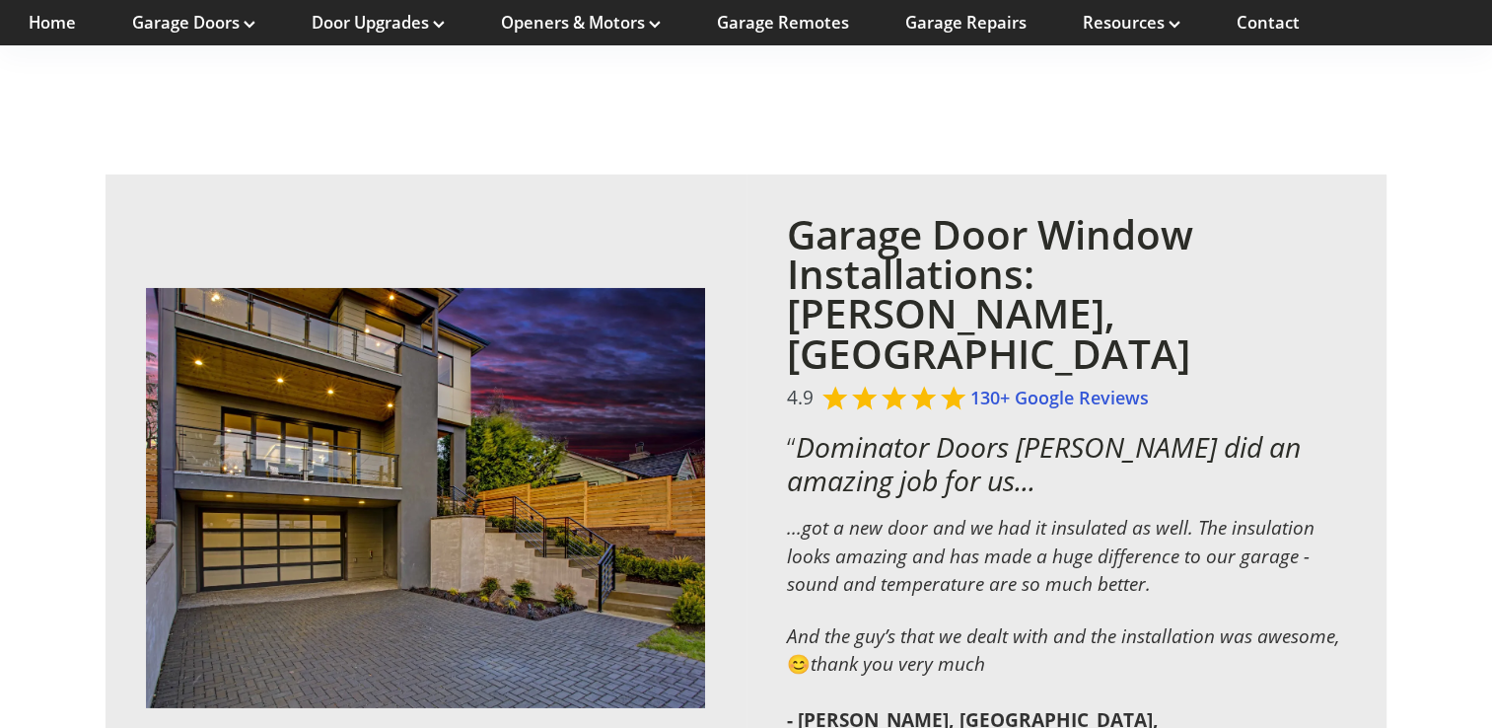
scroll to position [5919, 0]
